Goal: Contribute content: Contribute content

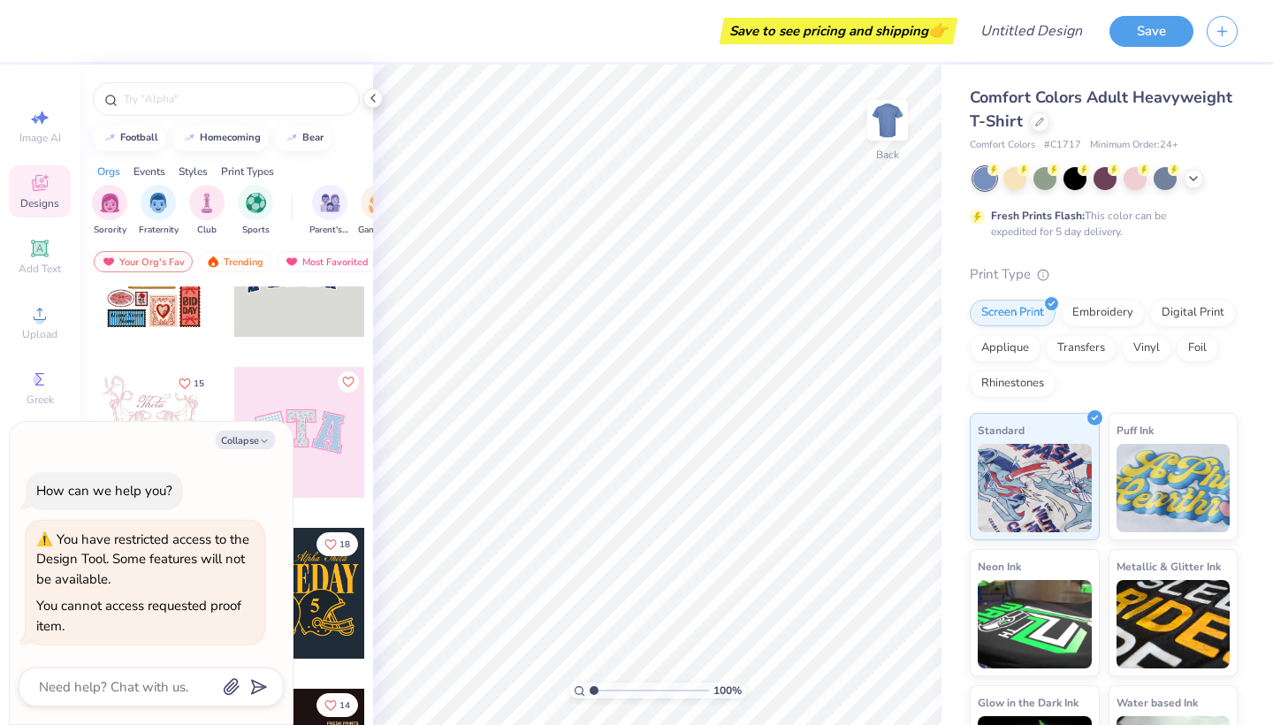
scroll to position [76, 0]
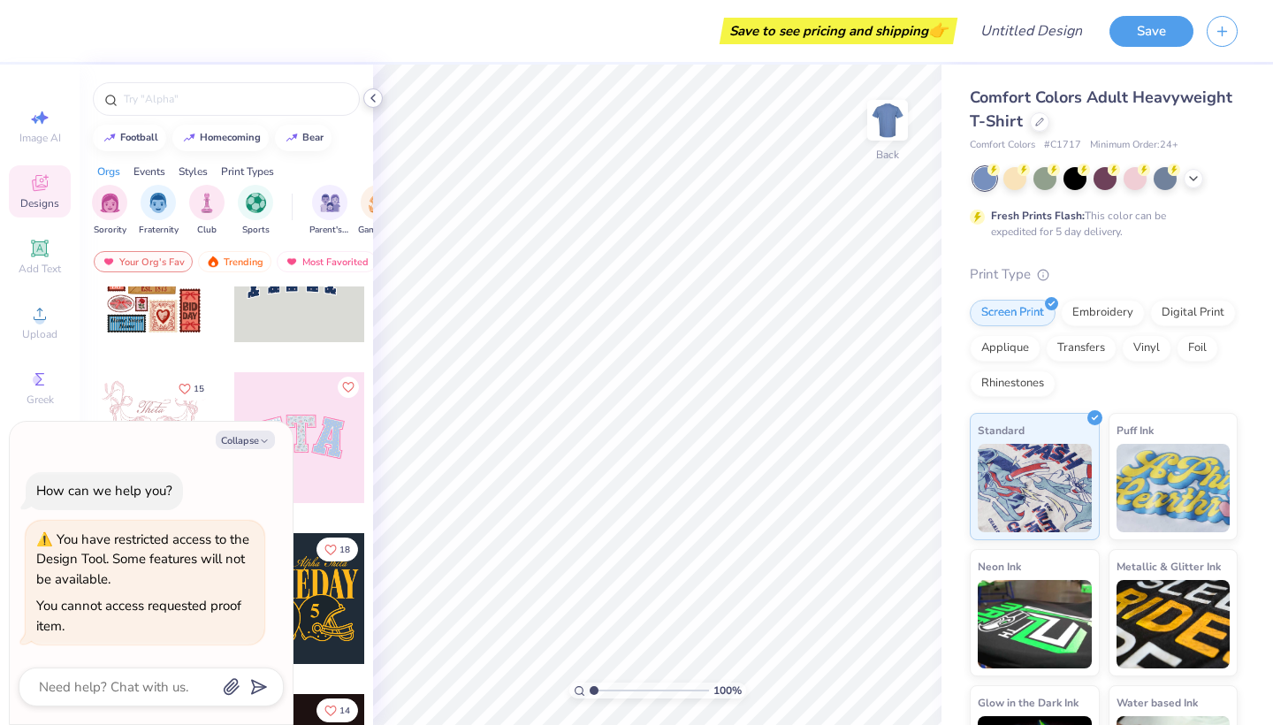
click at [374, 98] on icon at bounding box center [373, 98] width 14 height 14
type textarea "x"
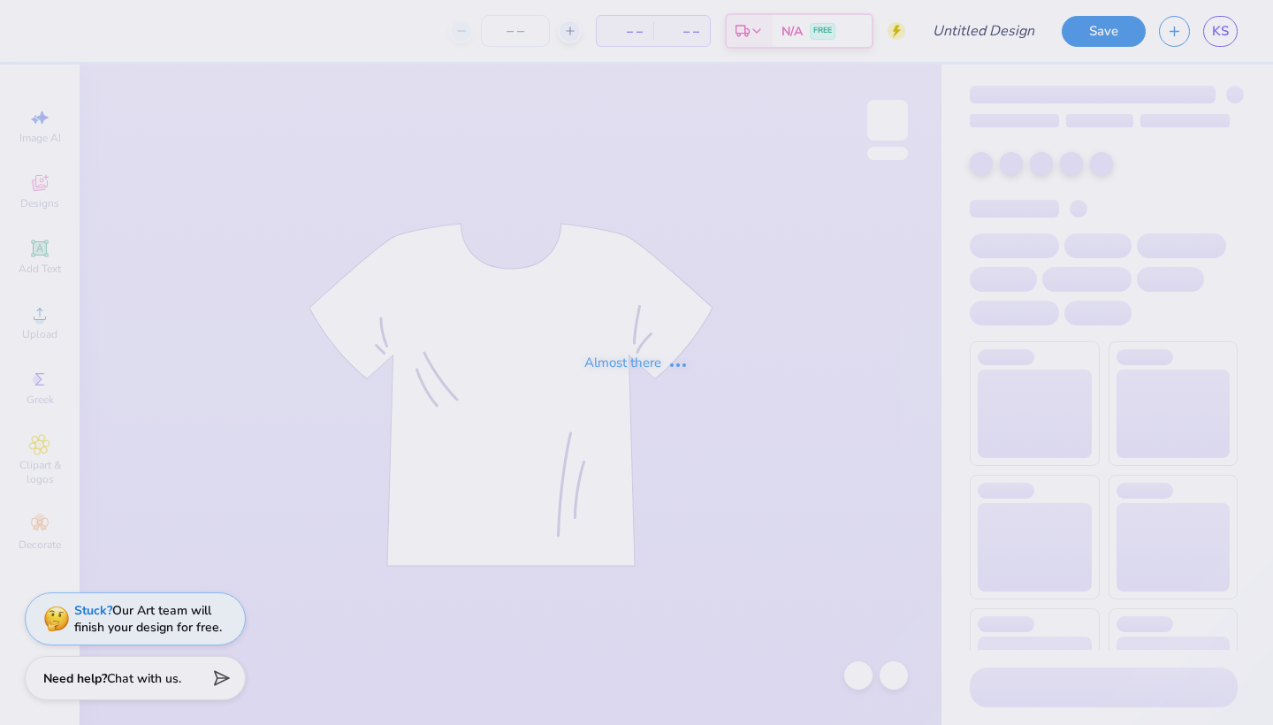
type input "university of New Mexico : Kyla Steele"
type input "78"
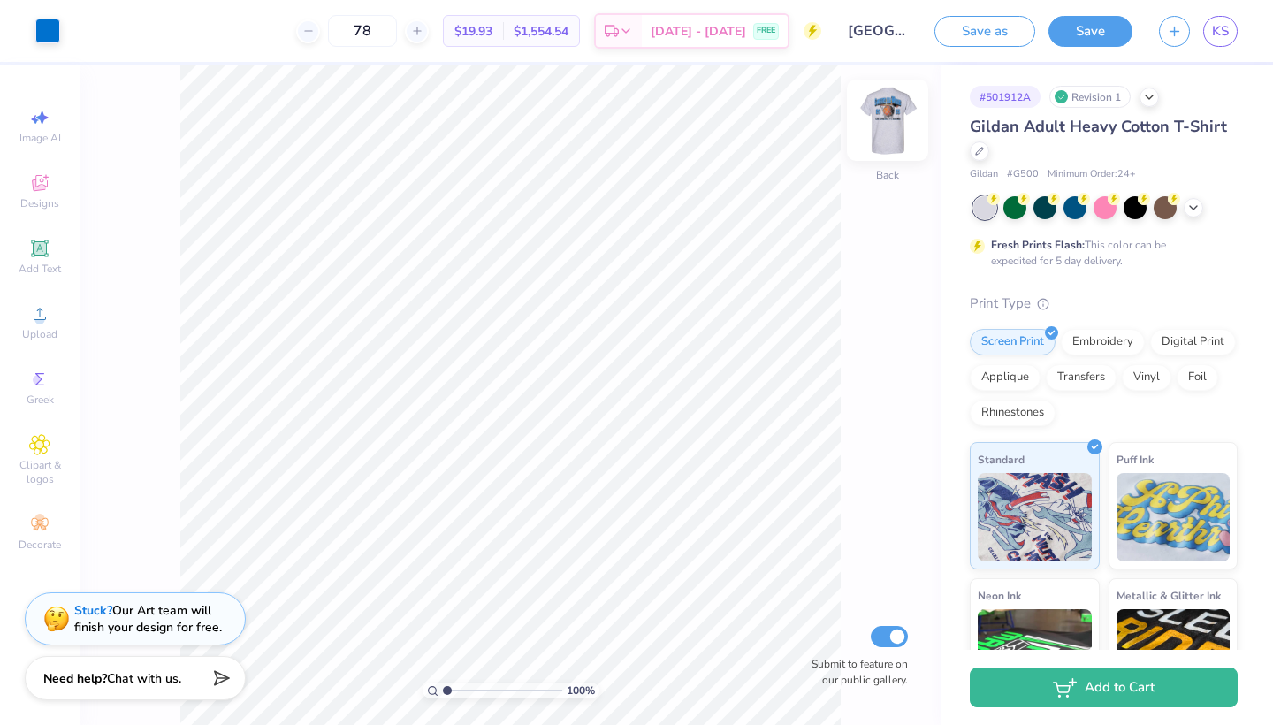
click at [885, 105] on img at bounding box center [887, 120] width 71 height 71
click at [898, 140] on img at bounding box center [887, 120] width 71 height 71
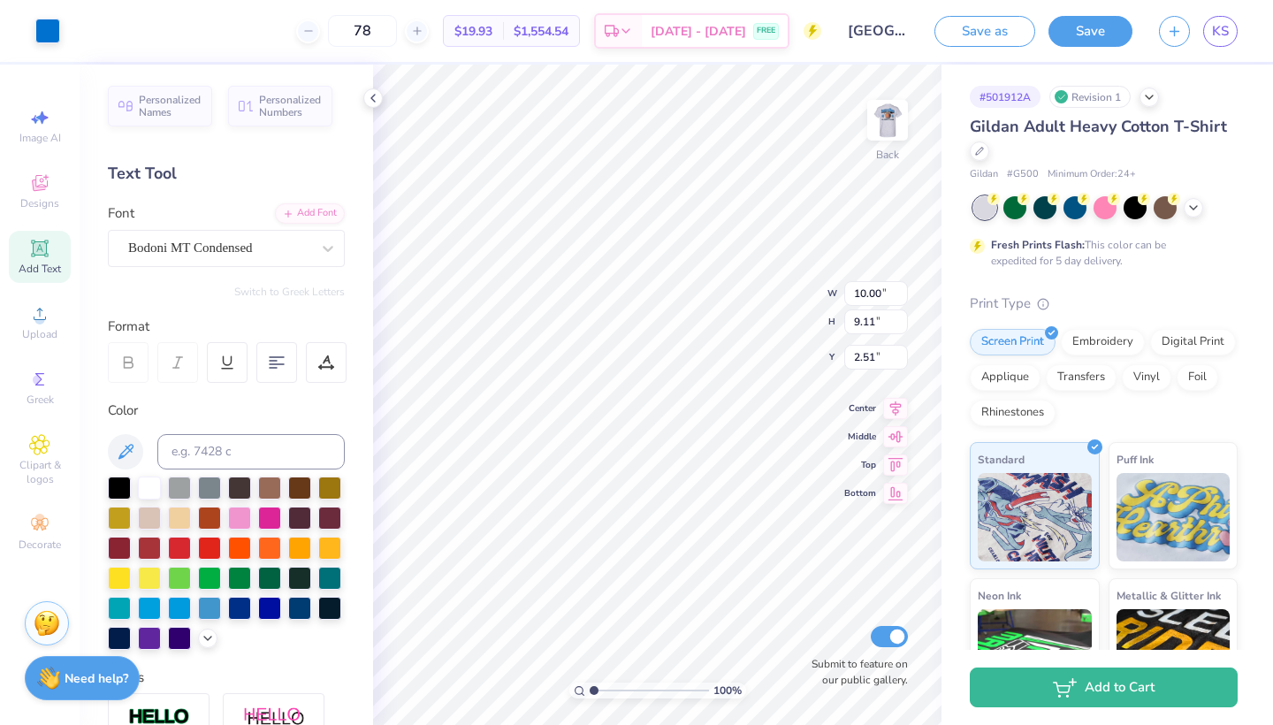
type input "4.22"
type input "3.84"
type input "4.27"
type input "5.96"
type input "4.40"
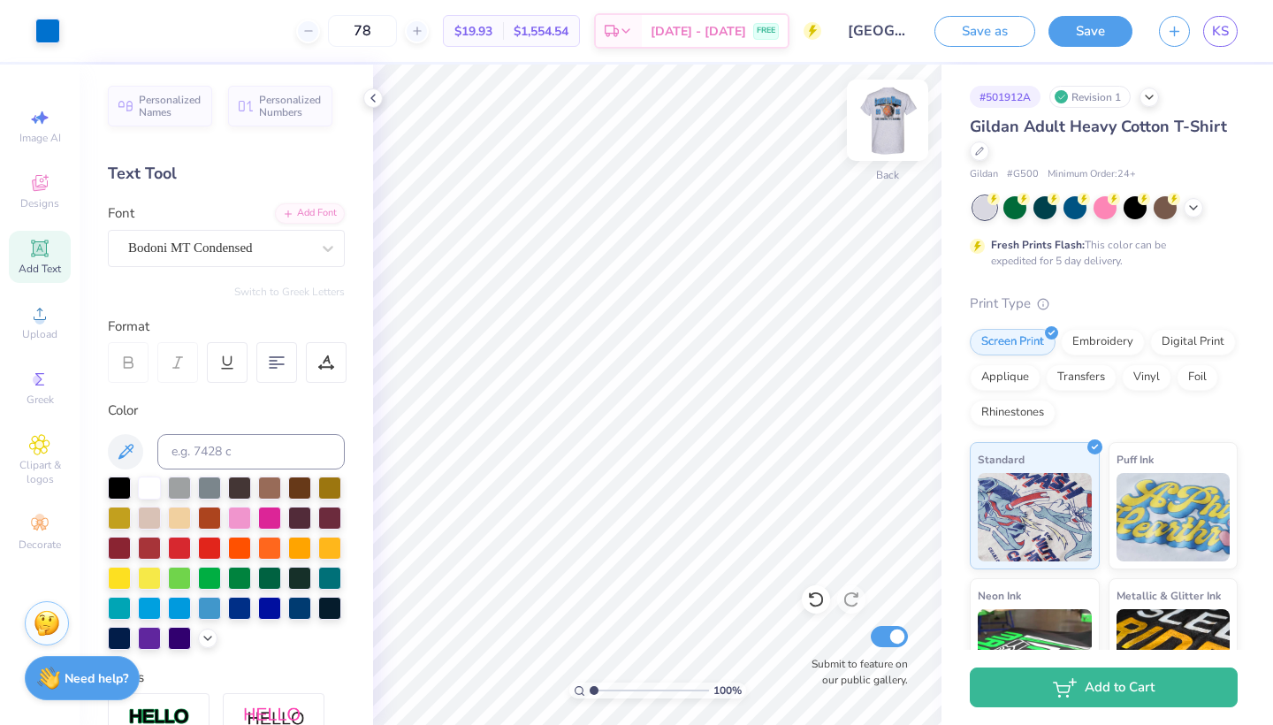
click at [891, 126] on img at bounding box center [887, 120] width 71 height 71
click at [872, 123] on img at bounding box center [887, 120] width 71 height 71
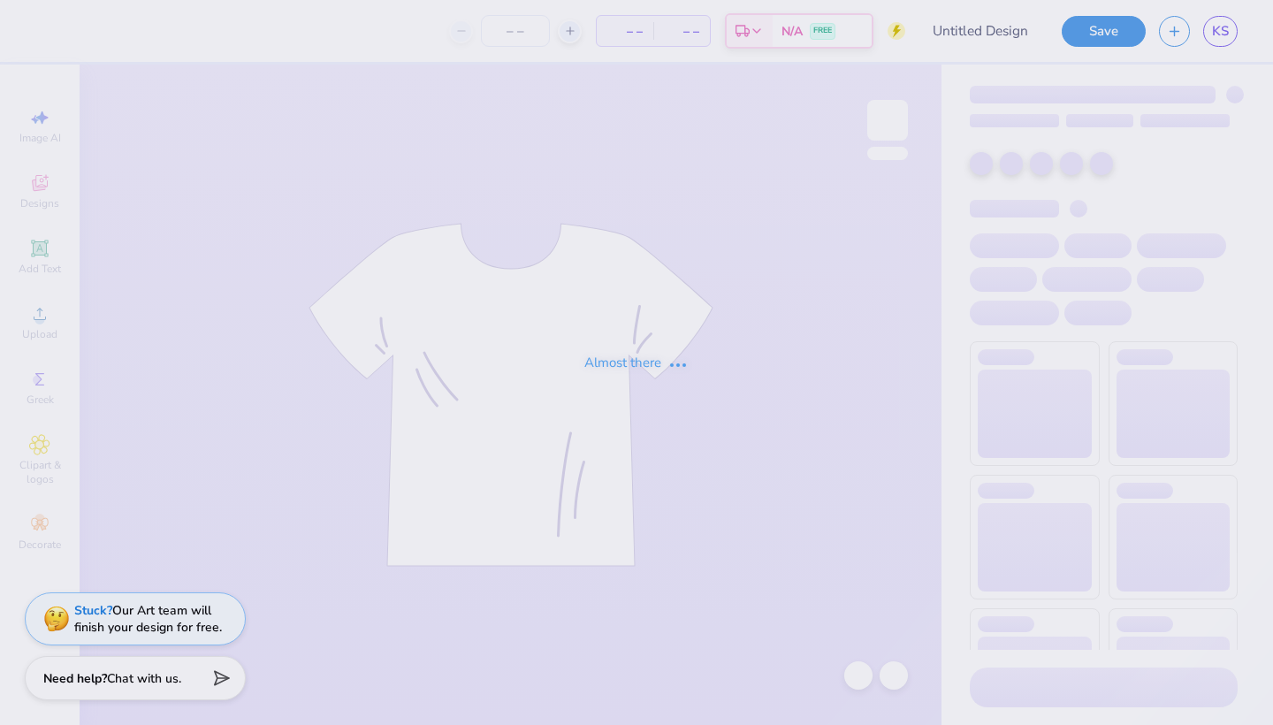
type input "Kappa Sig Hoop"
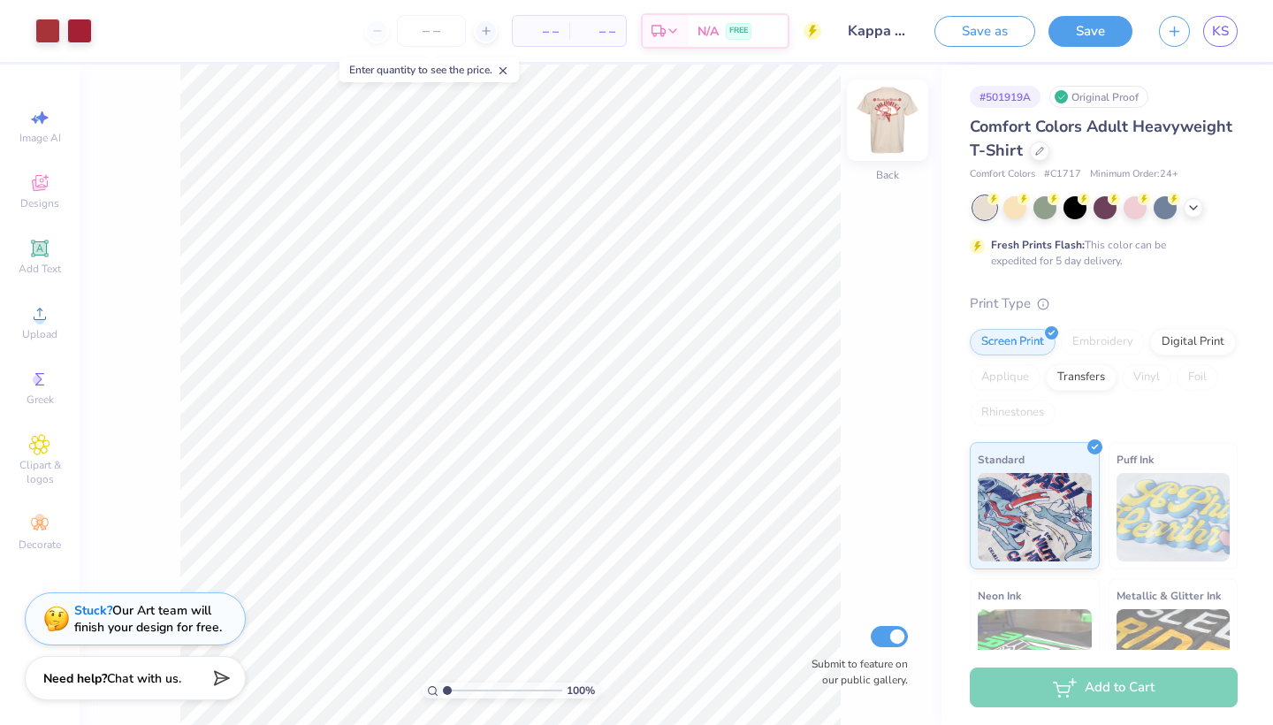
click at [872, 121] on img at bounding box center [887, 120] width 71 height 71
click at [885, 123] on img at bounding box center [887, 120] width 71 height 71
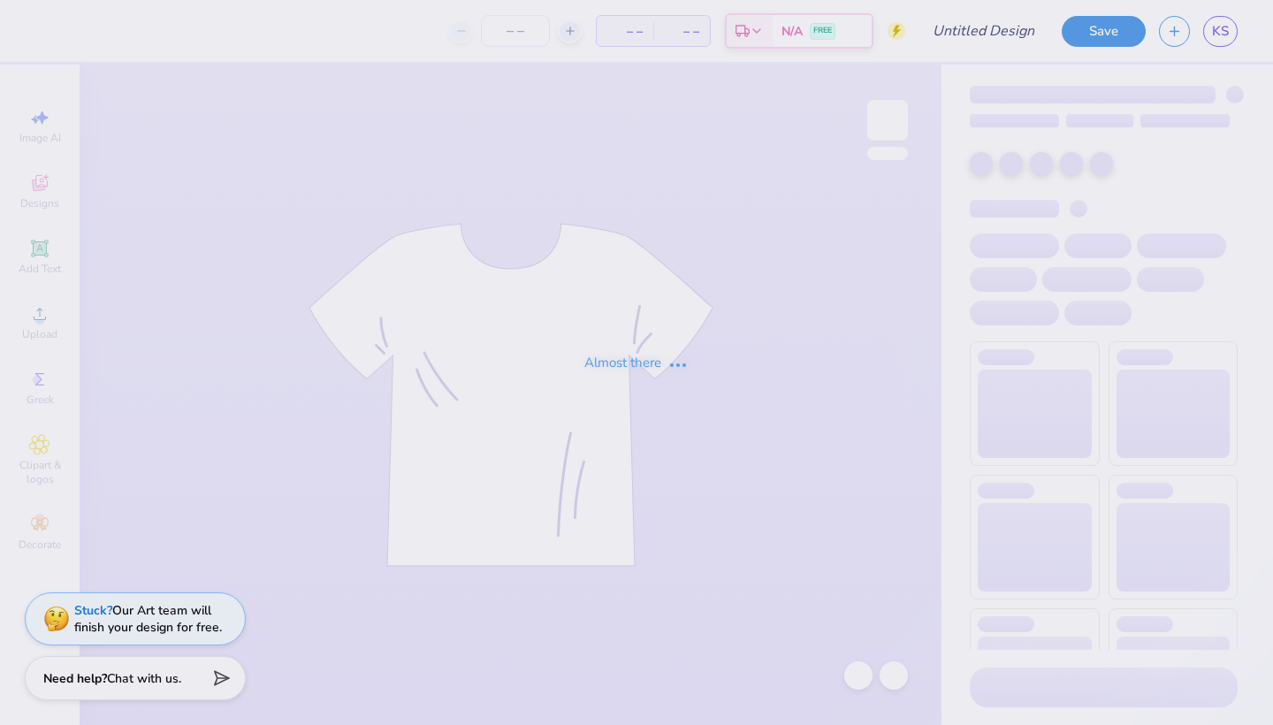
type input "78"
type input "[GEOGRAPHIC_DATA][US_STATE] : [PERSON_NAME]"
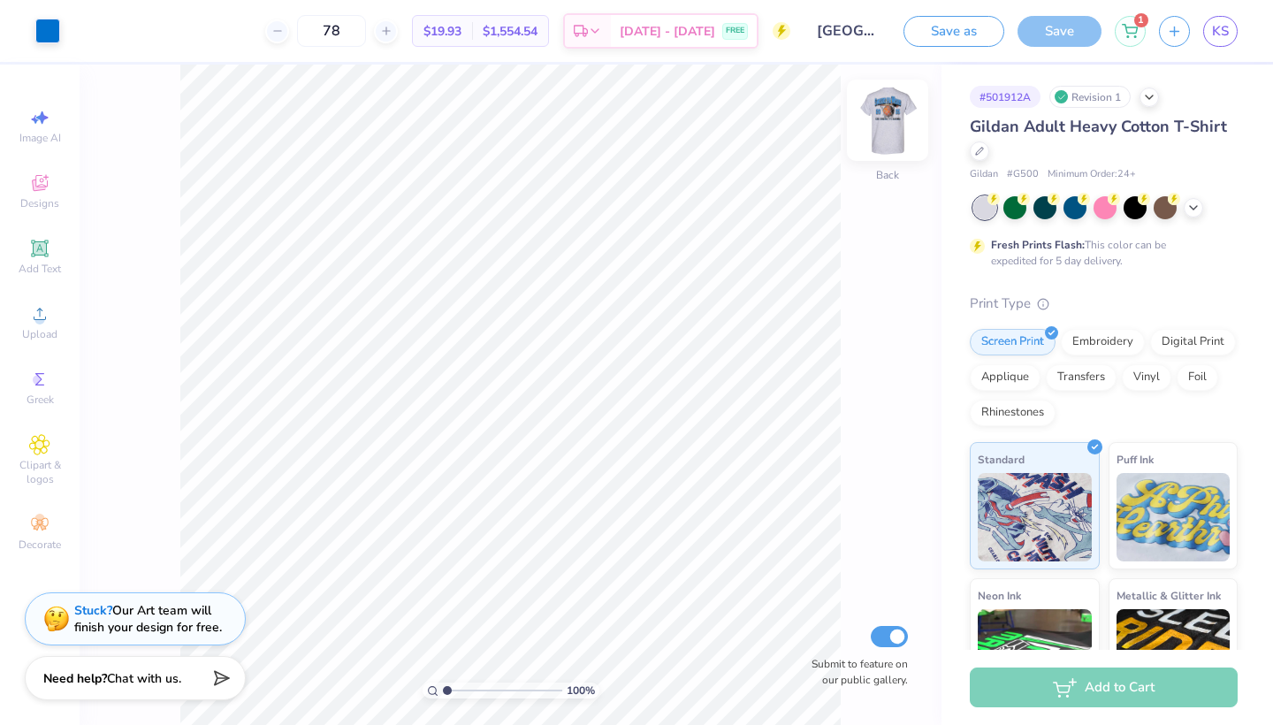
click at [896, 118] on img at bounding box center [887, 120] width 71 height 71
click at [897, 118] on img at bounding box center [887, 120] width 71 height 71
type input "4.72"
type input "4.30"
type input "4.00"
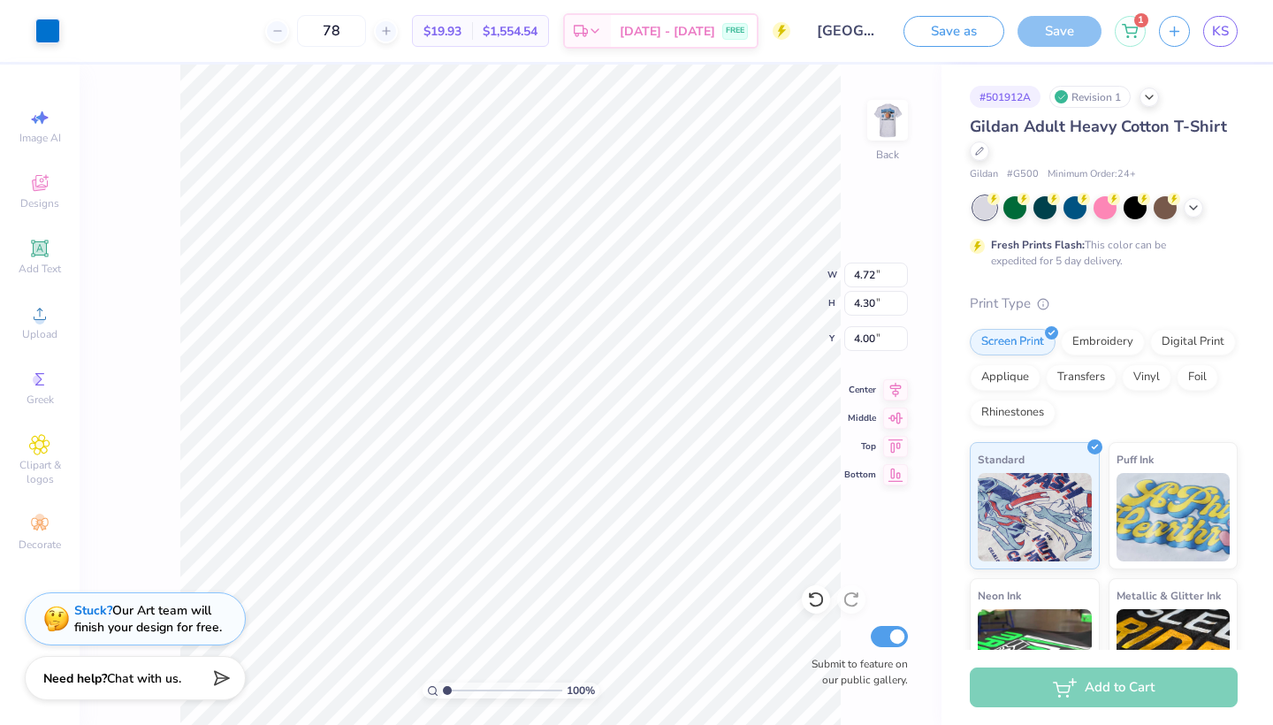
type input "4.20"
type input "3.82"
type input "3.97"
type input "4.00"
type input "3.64"
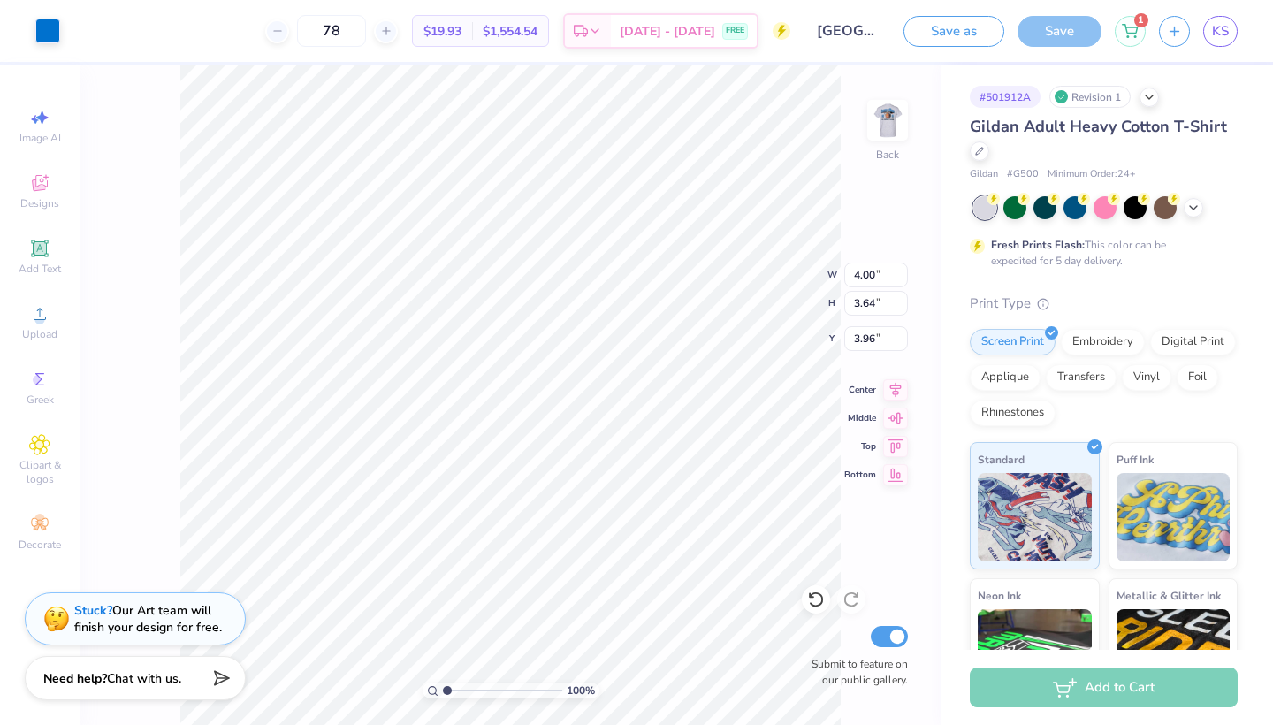
type input "4.52"
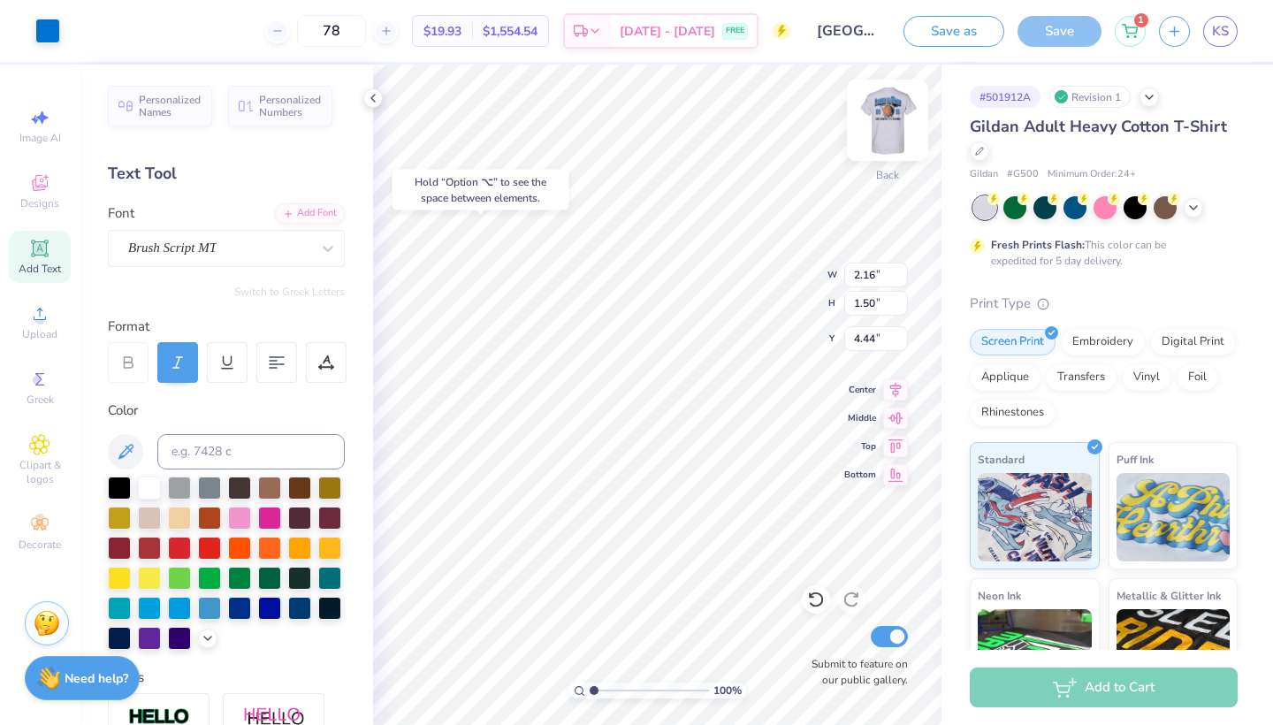
click at [892, 112] on img at bounding box center [887, 120] width 71 height 71
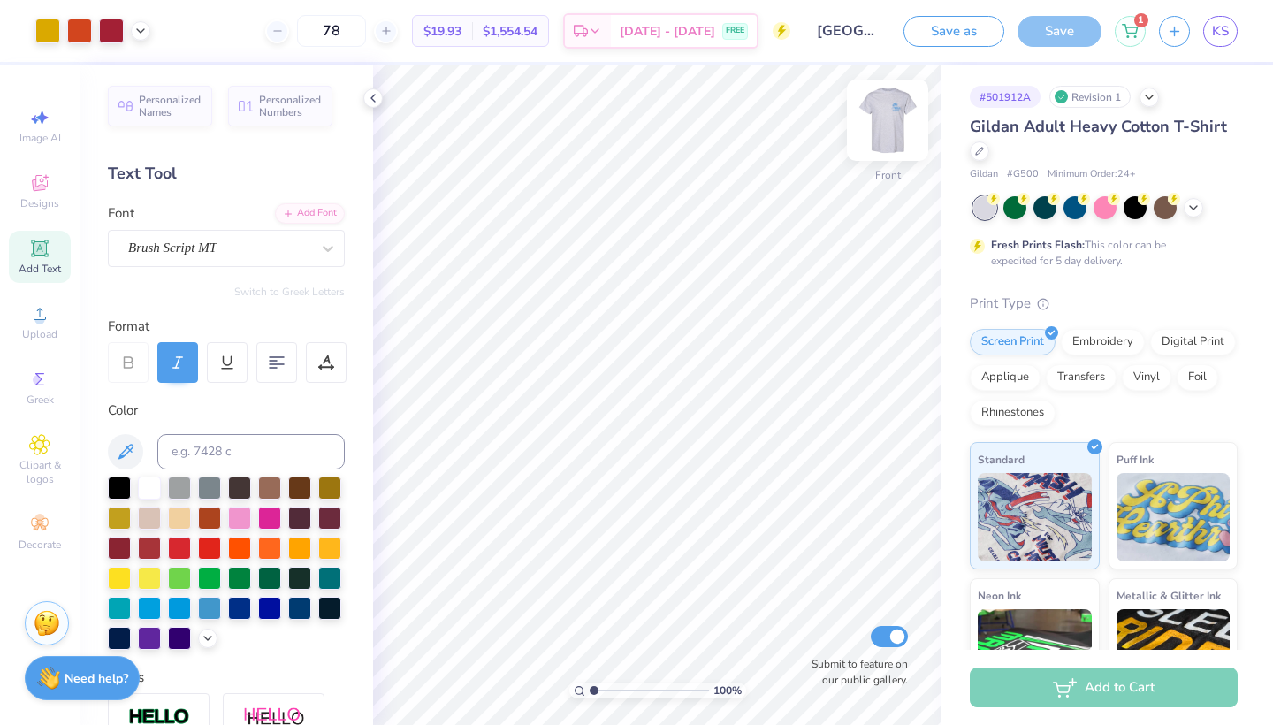
click at [884, 125] on img at bounding box center [887, 120] width 71 height 71
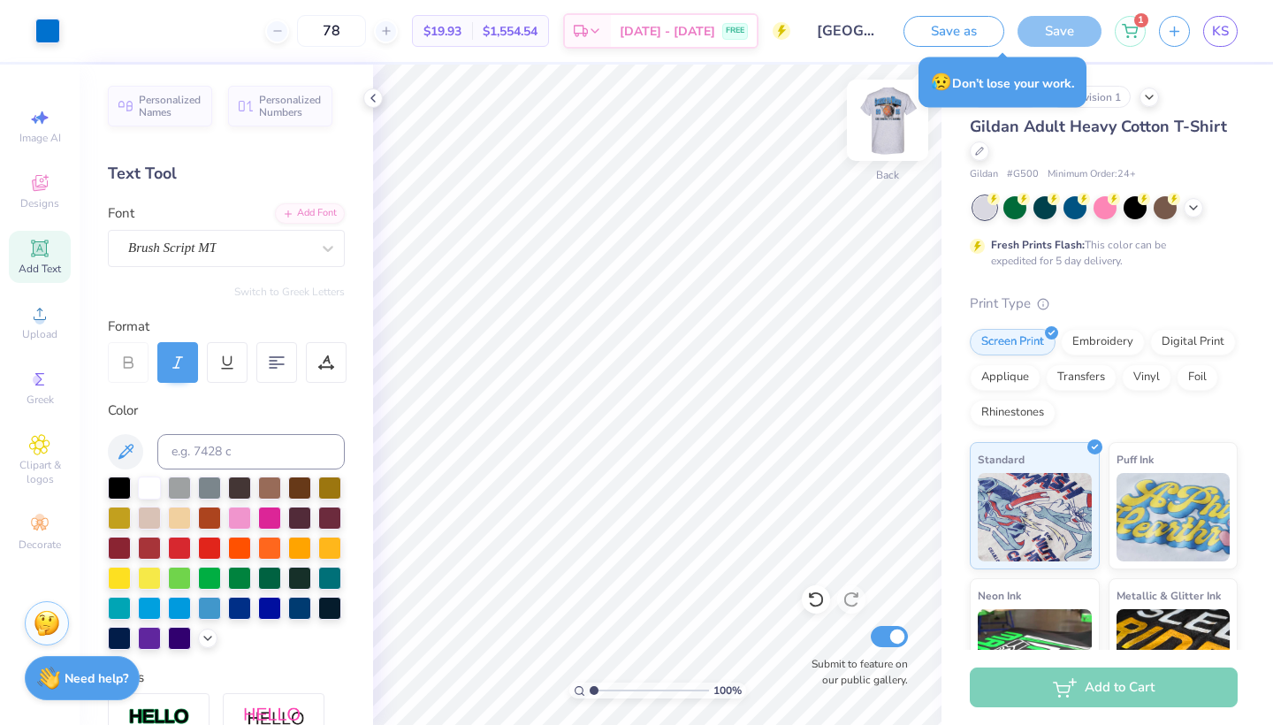
click at [852, 147] on img at bounding box center [887, 120] width 71 height 71
click at [891, 141] on img at bounding box center [887, 120] width 71 height 71
click at [895, 121] on img at bounding box center [887, 120] width 71 height 71
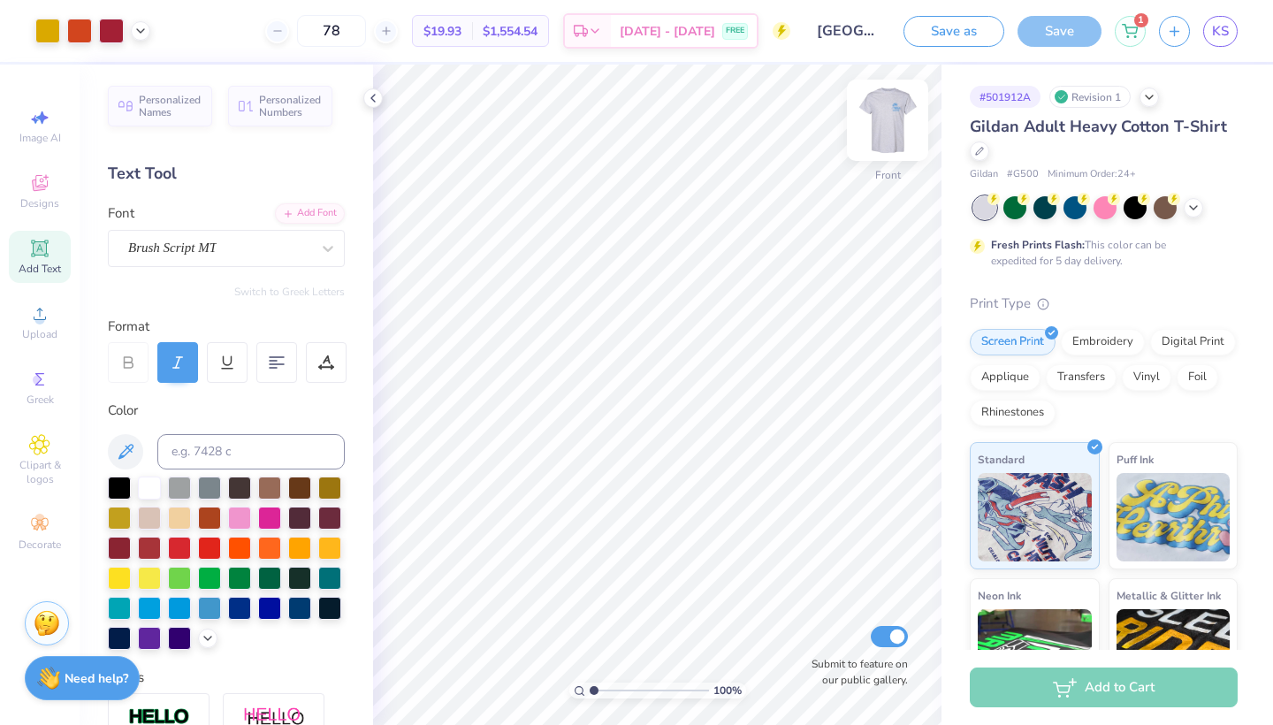
click at [897, 121] on img at bounding box center [887, 120] width 71 height 71
click at [886, 125] on img at bounding box center [887, 120] width 71 height 71
click at [891, 121] on img at bounding box center [887, 120] width 71 height 71
click at [891, 121] on img at bounding box center [887, 120] width 35 height 35
click at [893, 118] on img at bounding box center [887, 120] width 71 height 71
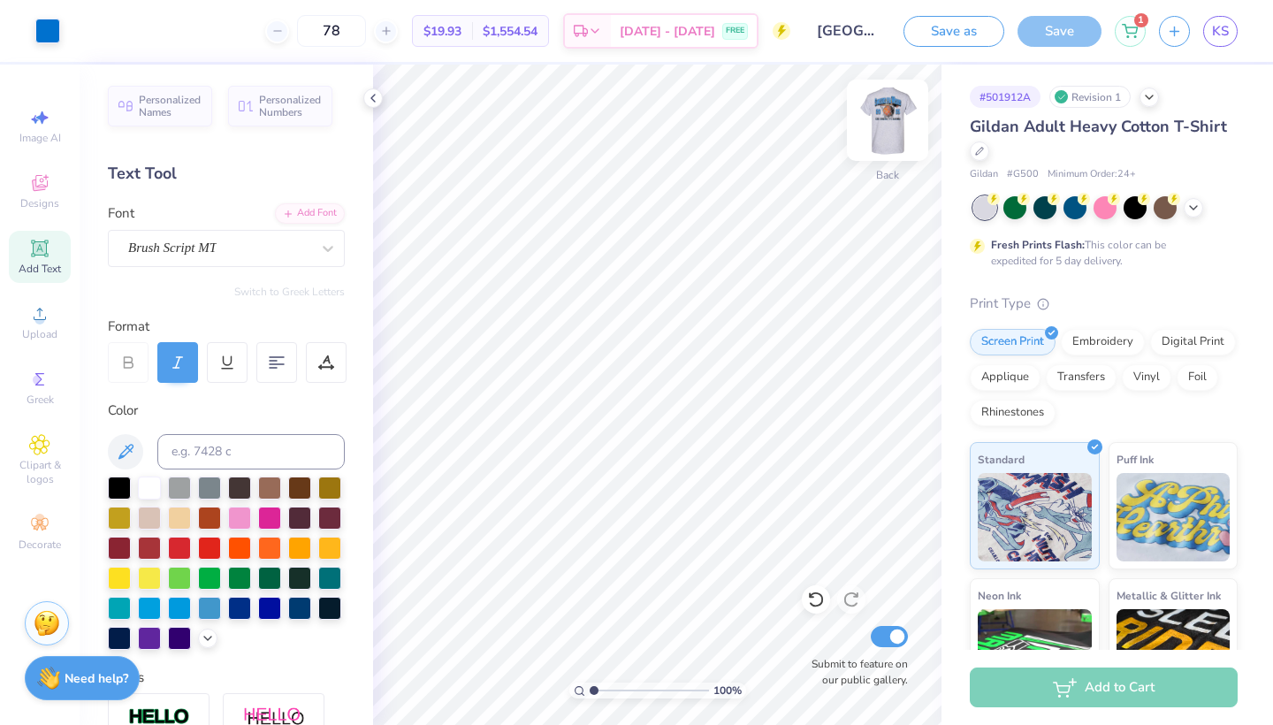
click at [875, 122] on img at bounding box center [887, 120] width 71 height 71
click at [875, 122] on img at bounding box center [887, 120] width 35 height 35
click at [900, 112] on img at bounding box center [887, 120] width 71 height 71
click at [905, 130] on img at bounding box center [887, 120] width 71 height 71
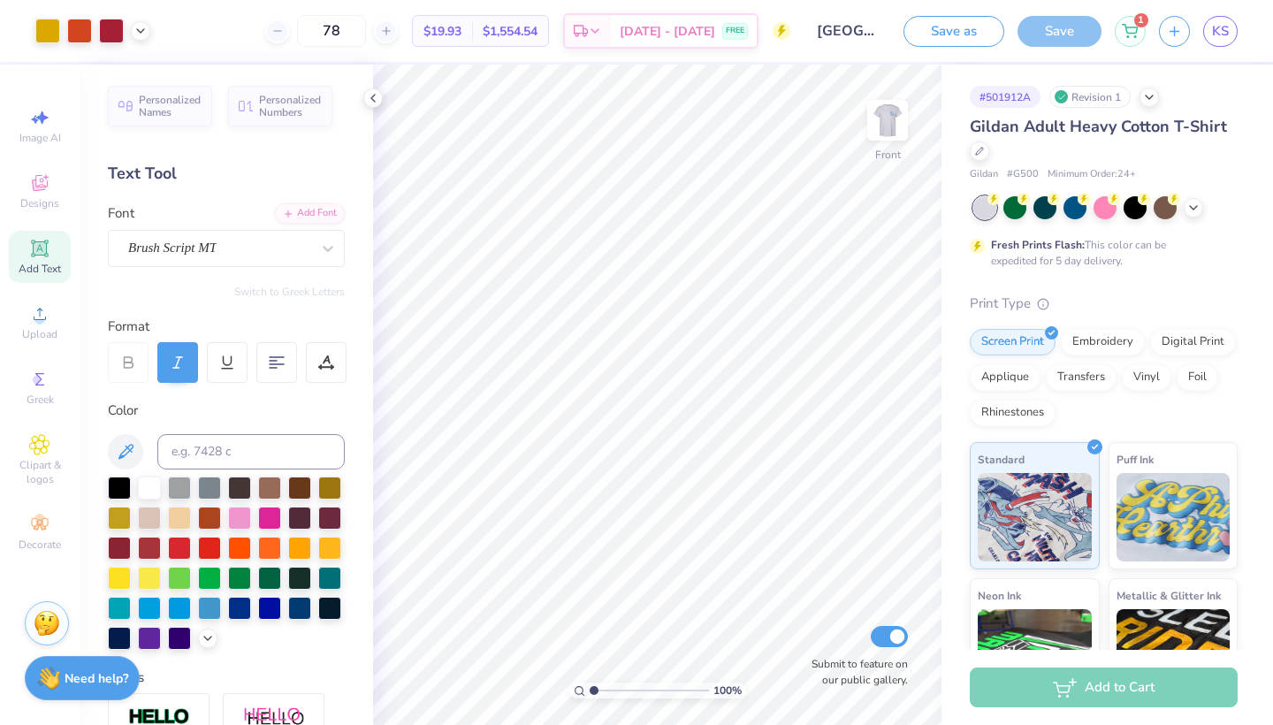
click at [905, 130] on img at bounding box center [887, 120] width 35 height 35
click at [876, 125] on img at bounding box center [887, 120] width 71 height 71
click at [883, 125] on img at bounding box center [887, 120] width 71 height 71
click at [883, 125] on img at bounding box center [887, 120] width 35 height 35
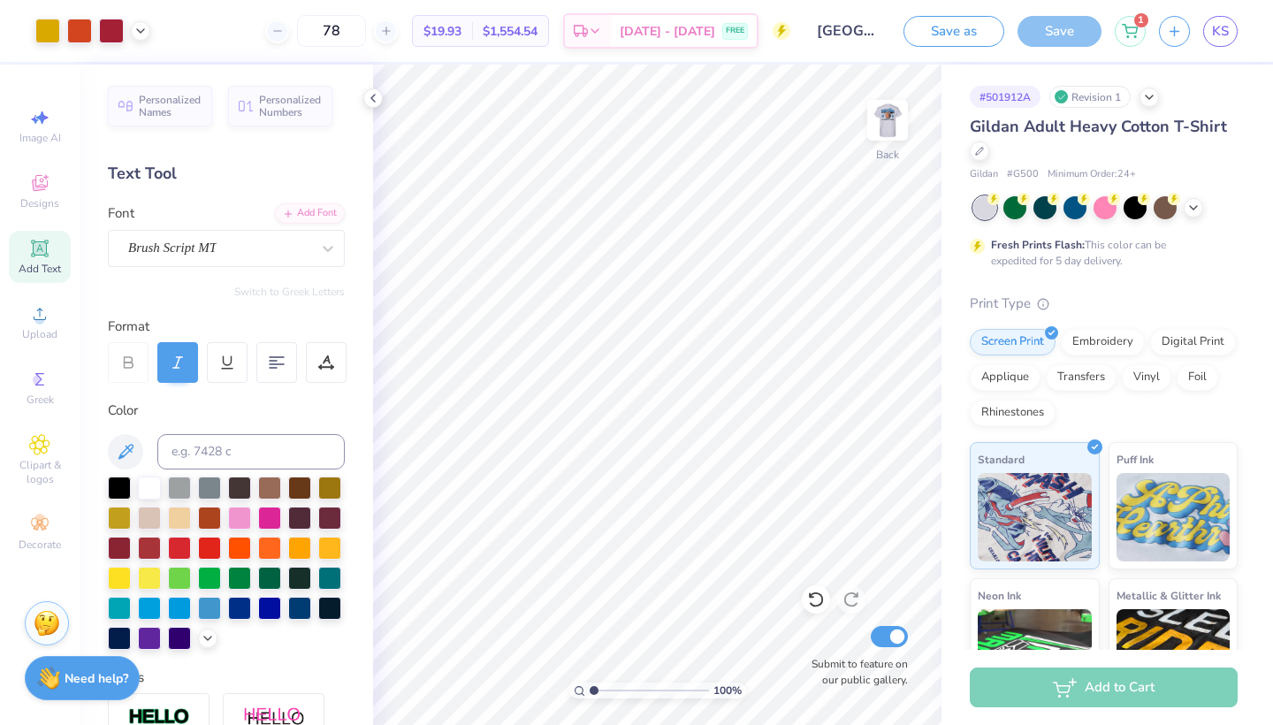
click at [883, 125] on img at bounding box center [887, 120] width 35 height 35
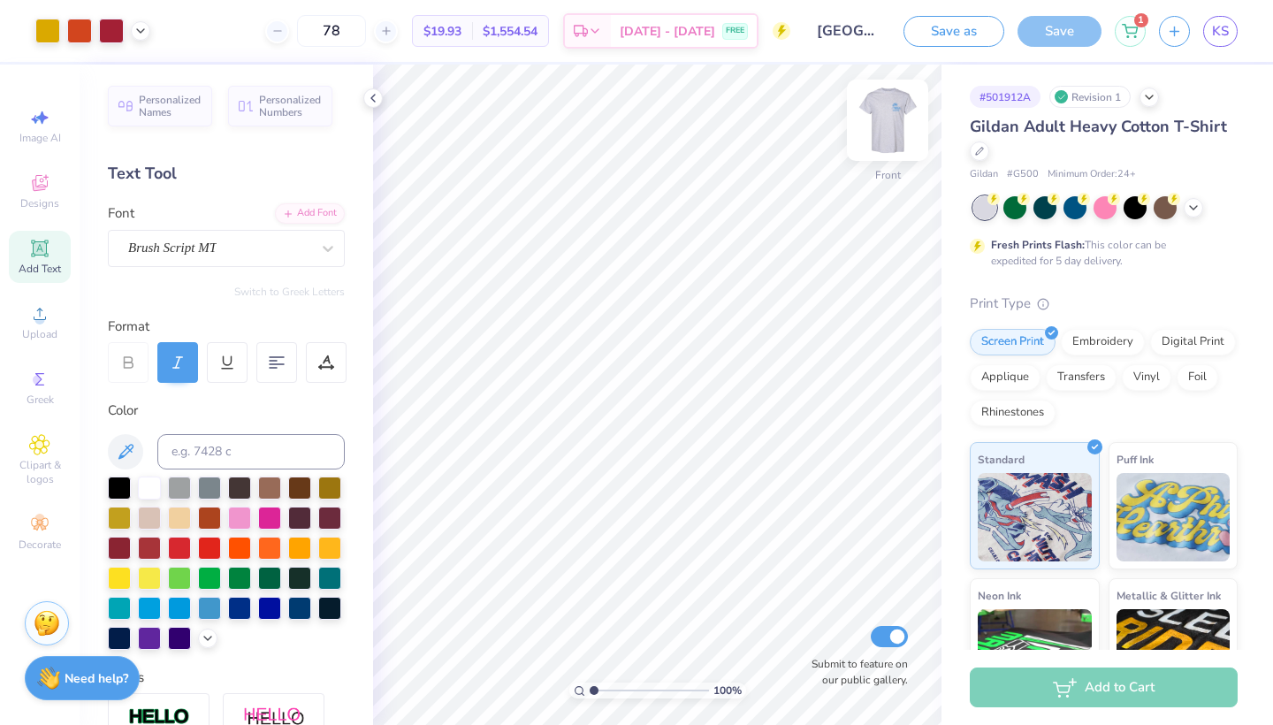
click at [883, 125] on img at bounding box center [887, 120] width 71 height 71
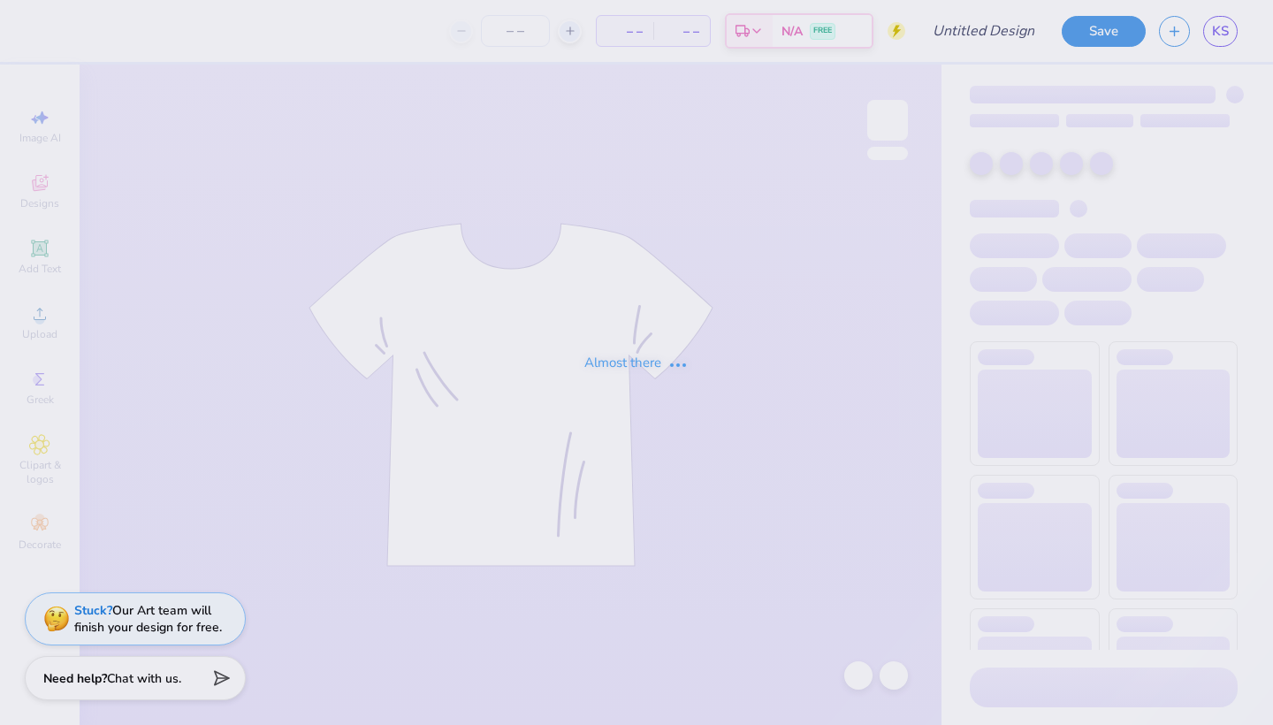
type input "Kappa Sig Hoop"
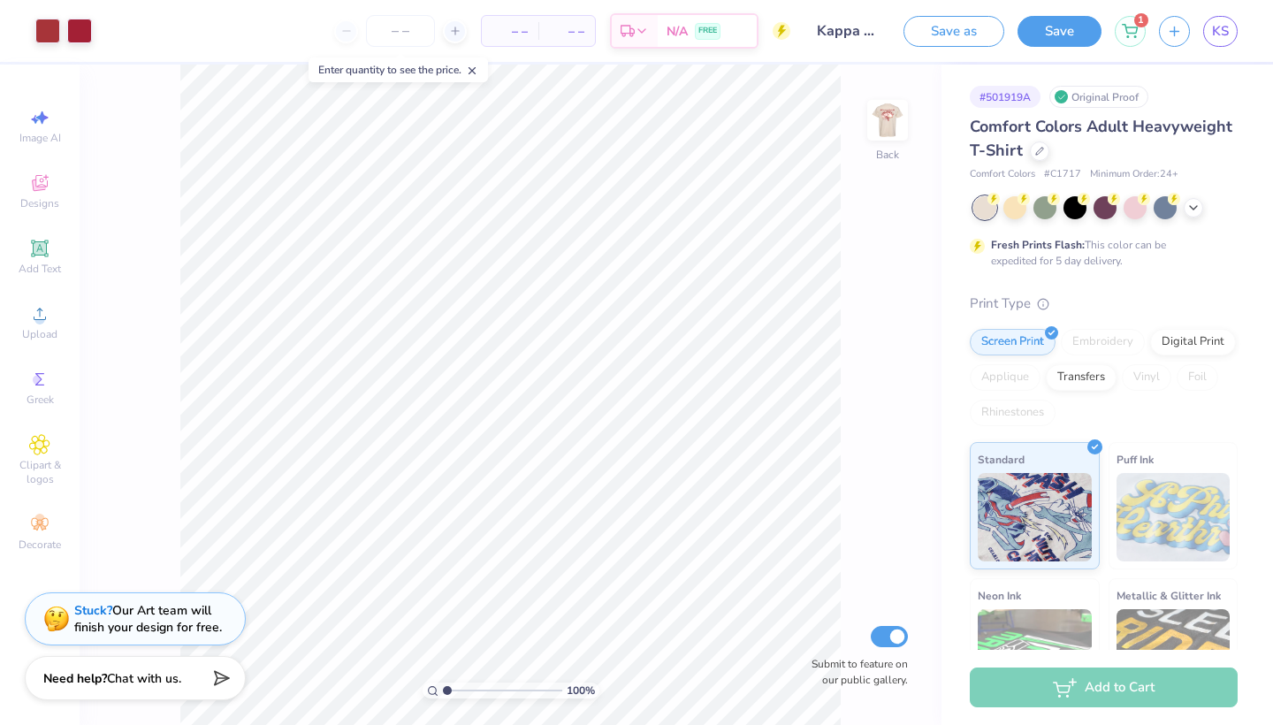
click at [908, 125] on div "100 % Back Submit to feature on our public gallery." at bounding box center [511, 395] width 862 height 660
click at [878, 142] on img at bounding box center [887, 120] width 71 height 71
click at [900, 133] on img at bounding box center [887, 120] width 71 height 71
